Goal: Task Accomplishment & Management: Manage account settings

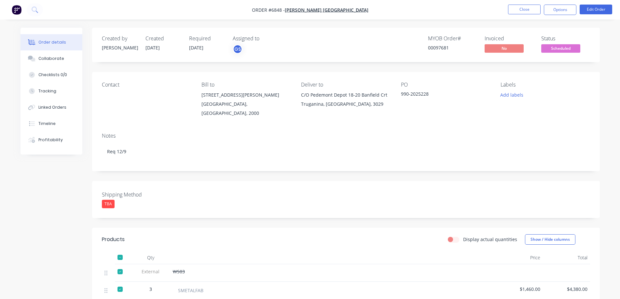
scroll to position [337, 0]
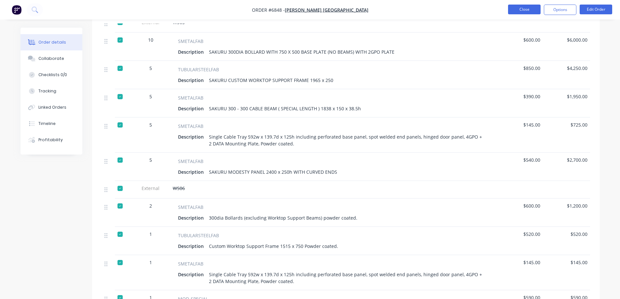
click at [525, 7] on button "Close" at bounding box center [524, 10] width 33 height 10
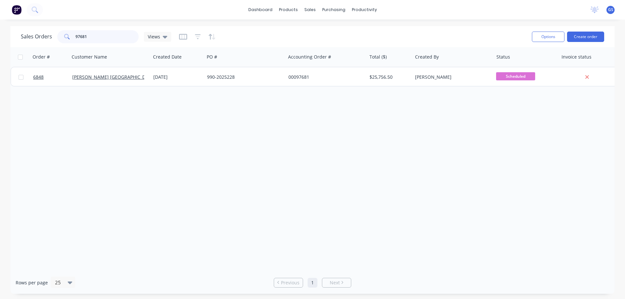
drag, startPoint x: 88, startPoint y: 37, endPoint x: 51, endPoint y: 41, distance: 37.0
click at [51, 41] on div "Sales Orders 97681 Views" at bounding box center [96, 36] width 150 height 13
type input "98818"
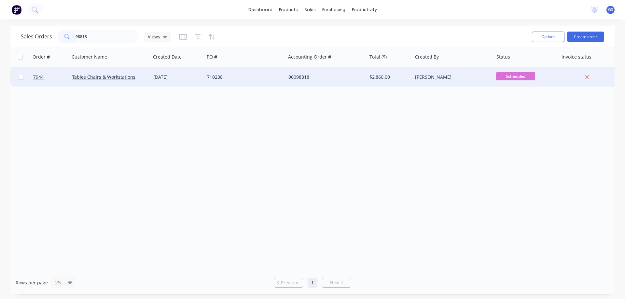
click at [88, 82] on div "Tables Chairs & Workstations" at bounding box center [110, 77] width 81 height 20
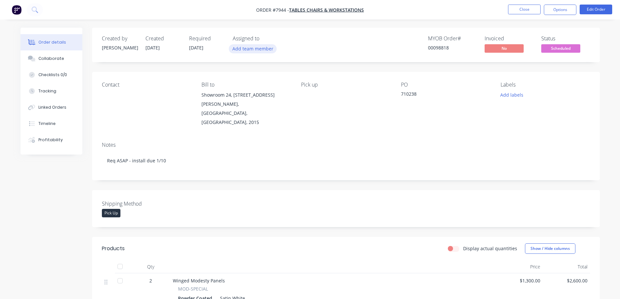
click at [237, 49] on button "Add team member" at bounding box center [253, 48] width 48 height 9
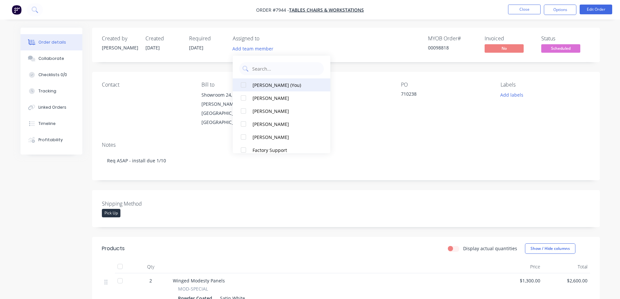
click at [241, 85] on div at bounding box center [243, 84] width 13 height 13
click at [316, 46] on div "MYOB Order # 00098818 Invoiced No Status Scheduled" at bounding box center [444, 44] width 292 height 19
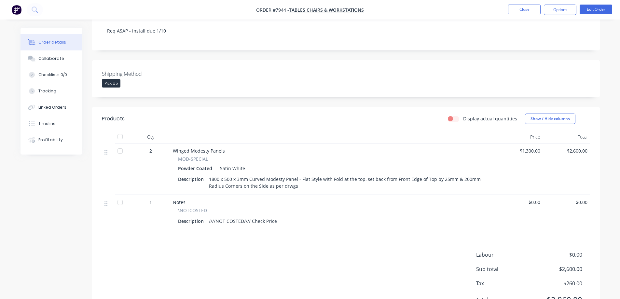
scroll to position [130, 0]
click at [45, 56] on div "Collaborate" at bounding box center [51, 59] width 26 height 6
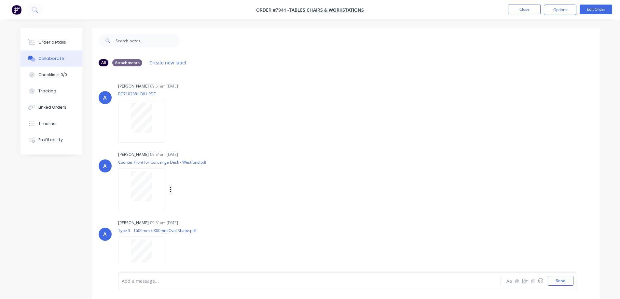
click at [169, 190] on icon "button" at bounding box center [170, 189] width 2 height 7
click at [200, 205] on button "Download" at bounding box center [212, 207] width 73 height 15
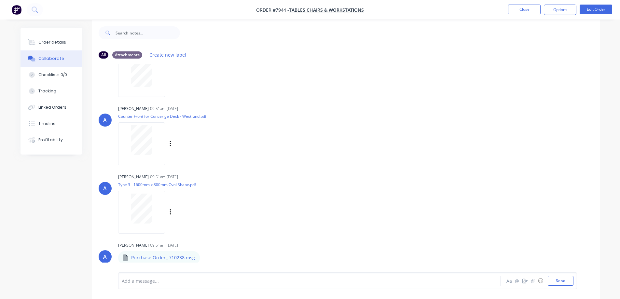
scroll to position [10, 0]
click at [171, 209] on icon "button" at bounding box center [170, 210] width 2 height 7
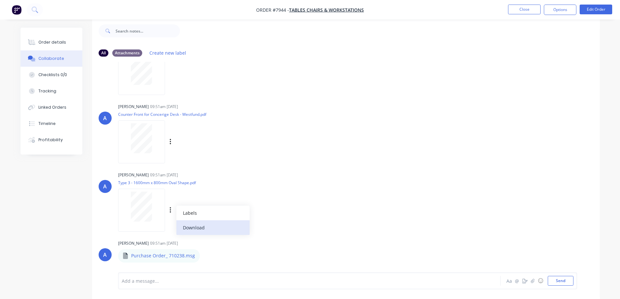
click at [190, 228] on button "Download" at bounding box center [212, 227] width 73 height 15
click at [204, 256] on icon "button" at bounding box center [205, 255] width 2 height 7
click at [226, 253] on button "Download" at bounding box center [247, 253] width 73 height 15
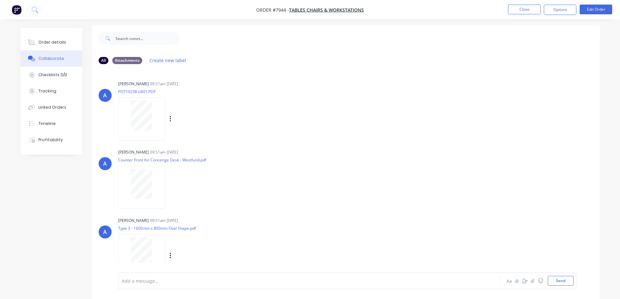
scroll to position [0, 0]
click at [171, 121] on button "button" at bounding box center [170, 121] width 3 height 9
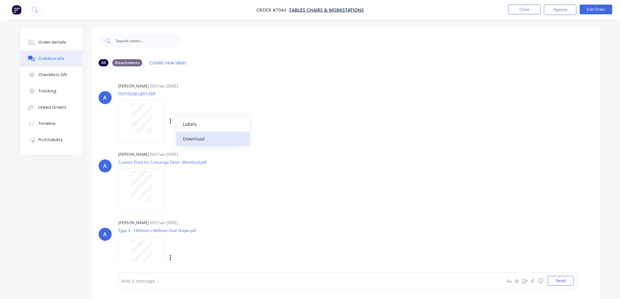
click at [198, 138] on button "Download" at bounding box center [212, 138] width 73 height 15
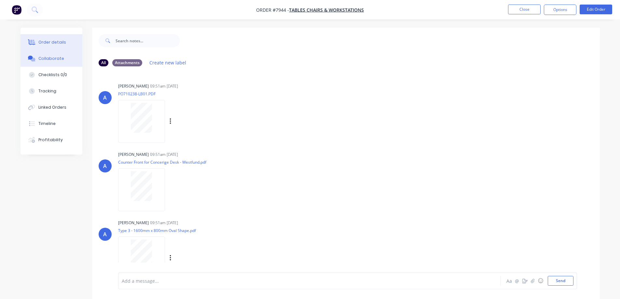
click at [59, 41] on div "Order details" at bounding box center [52, 42] width 28 height 6
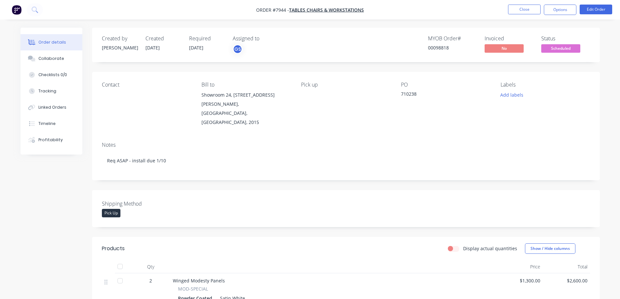
click at [317, 68] on div "Created by [PERSON_NAME] Created [DATE] Required [DATE] Assigned to GS MYOB Ord…" at bounding box center [345, 240] width 507 height 424
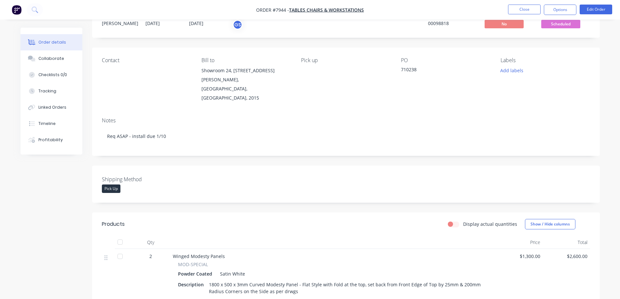
scroll to position [65, 0]
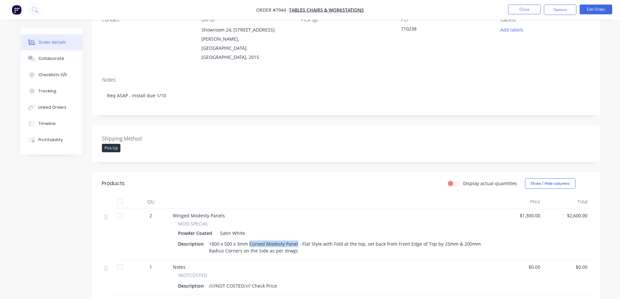
drag, startPoint x: 249, startPoint y: 227, endPoint x: 296, endPoint y: 231, distance: 48.0
click at [296, 239] on div "1800 x 500 x 3mm Curved Modesty Panel - Flat Style with Fold at the top, set ba…" at bounding box center [346, 247] width 281 height 16
copy div "Curved Modesty Panel"
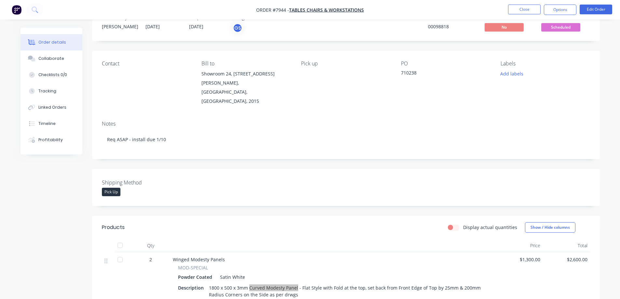
scroll to position [33, 0]
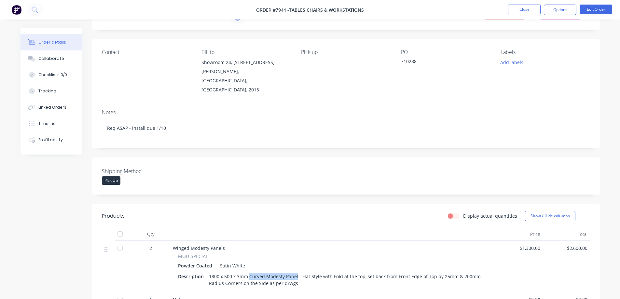
click at [259, 272] on div "1800 x 500 x 3mm Curved Modesty Panel - Flat Style with Fold at the top, set ba…" at bounding box center [346, 280] width 281 height 16
click at [255, 272] on div "1800 x 500 x 3mm Curved Modesty Panel - Flat Style with Fold at the top, set ba…" at bounding box center [346, 280] width 281 height 16
drag, startPoint x: 248, startPoint y: 260, endPoint x: 296, endPoint y: 261, distance: 47.5
click at [296, 272] on div "1800 x 500 x 3mm Curved Modesty Panel - Flat Style with Fold at the top, set ba…" at bounding box center [346, 280] width 281 height 16
copy div "Curved Modesty Panel"
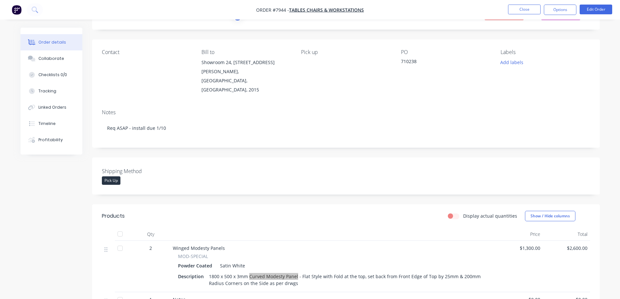
scroll to position [0, 0]
